Goal: Find specific page/section: Find specific page/section

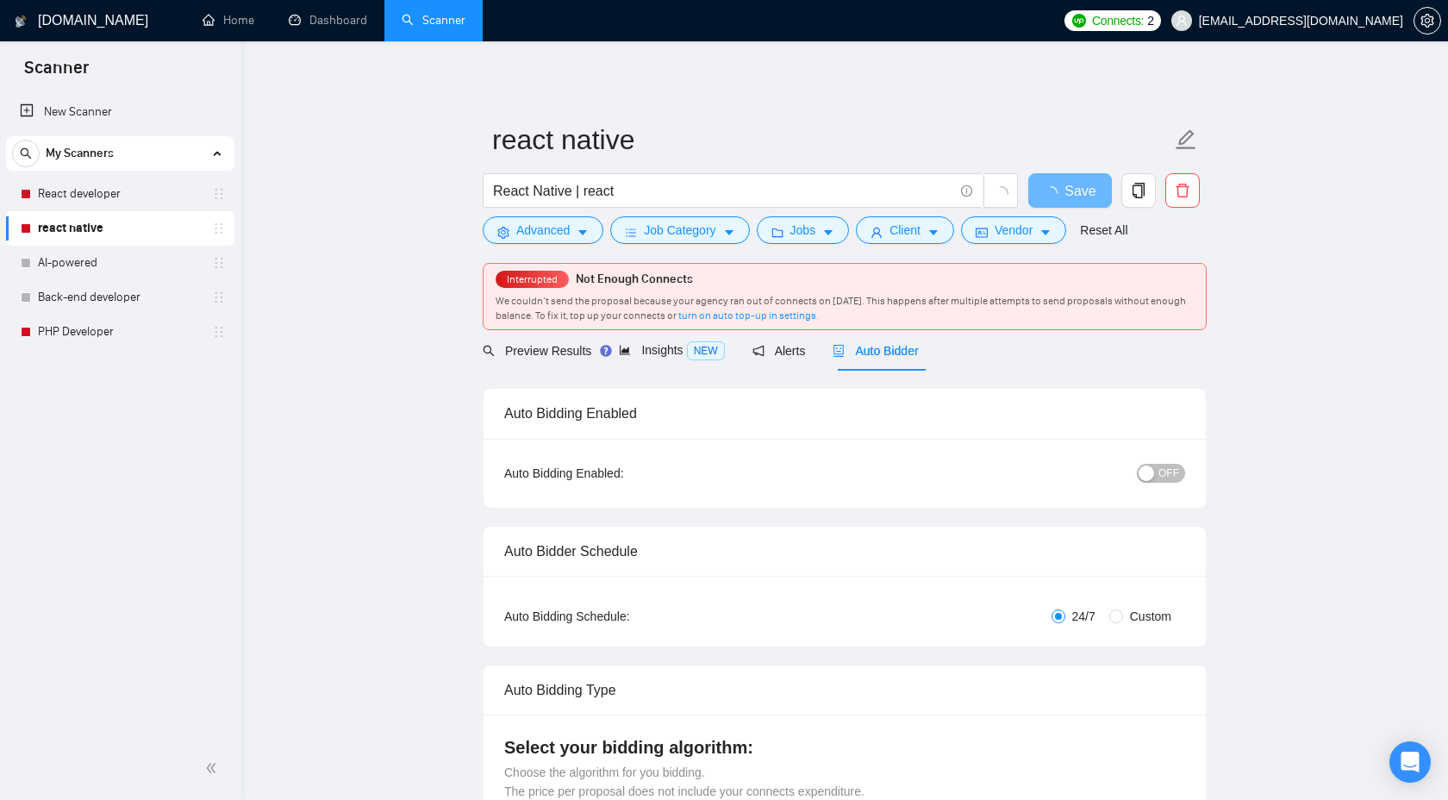
click at [72, 225] on link "react native" at bounding box center [120, 228] width 164 height 34
